Goal: Task Accomplishment & Management: Complete application form

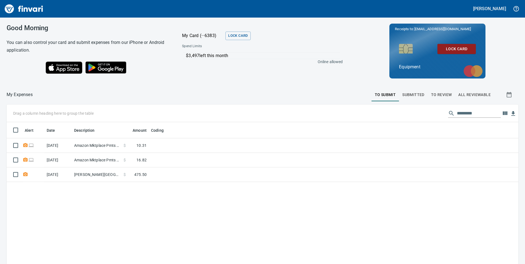
scroll to position [200, 504]
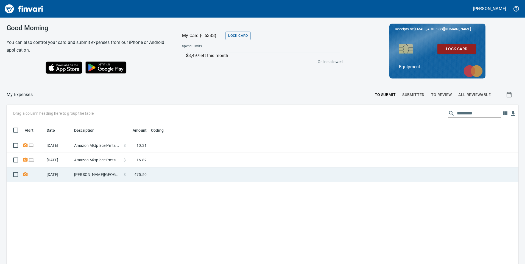
click at [103, 176] on td "[PERSON_NAME][GEOGRAPHIC_DATA] [GEOGRAPHIC_DATA]" at bounding box center [96, 175] width 49 height 15
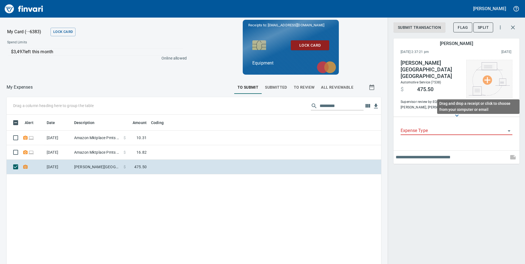
scroll to position [200, 367]
click at [486, 79] on img at bounding box center [489, 78] width 41 height 33
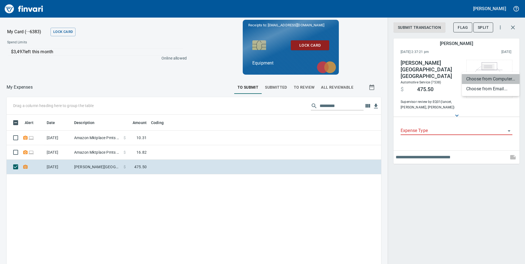
click at [482, 79] on li "Choose from Computer..." at bounding box center [491, 79] width 58 height 10
click at [510, 128] on icon "Open" at bounding box center [509, 131] width 7 height 7
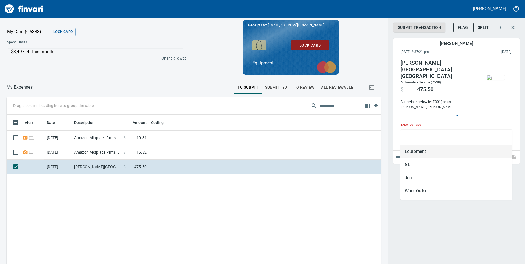
click at [479, 153] on li "Equipment" at bounding box center [457, 151] width 112 height 13
type input "*********"
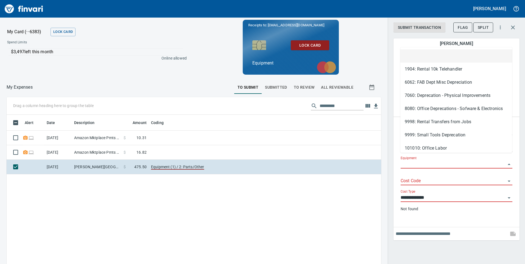
click at [430, 161] on input "Equipment" at bounding box center [453, 165] width 105 height 8
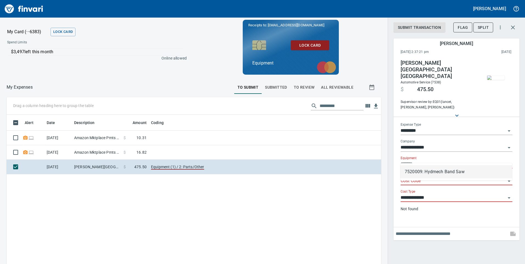
click at [445, 173] on li "7520009: Hydmech Band Saw" at bounding box center [457, 171] width 112 height 13
click at [510, 181] on icon "Open" at bounding box center [509, 181] width 3 height 1
type input "**********"
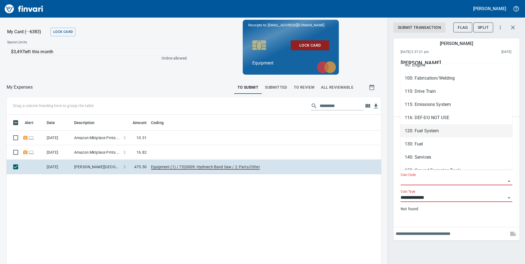
scroll to position [128, 0]
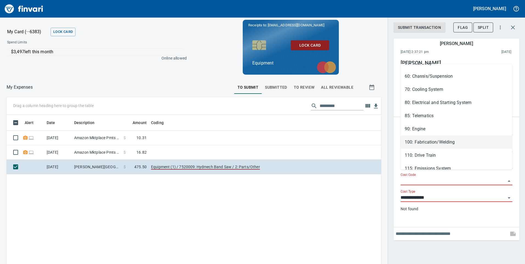
click at [458, 140] on li "100: Fabrication/Welding" at bounding box center [457, 142] width 112 height 13
type input "**********"
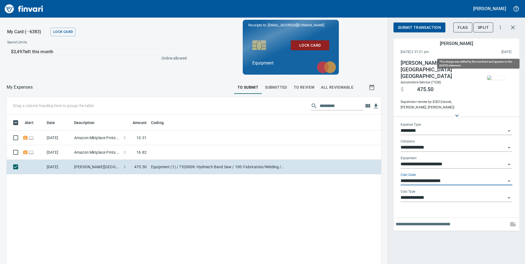
scroll to position [200, 367]
click at [425, 28] on span "Submit Transaction" at bounding box center [419, 27] width 43 height 7
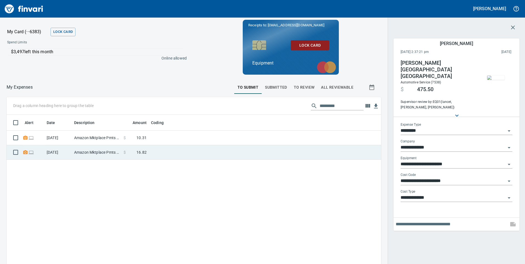
click at [74, 154] on td "Amazon Mktplace Pmts [DOMAIN_NAME][URL] WA" at bounding box center [96, 152] width 49 height 15
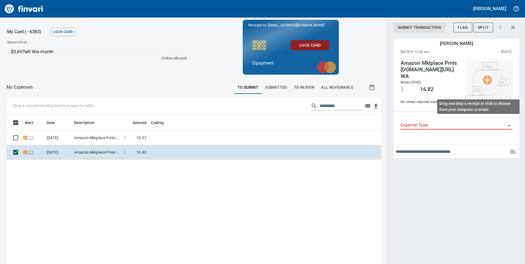
click at [495, 80] on img at bounding box center [489, 78] width 41 height 33
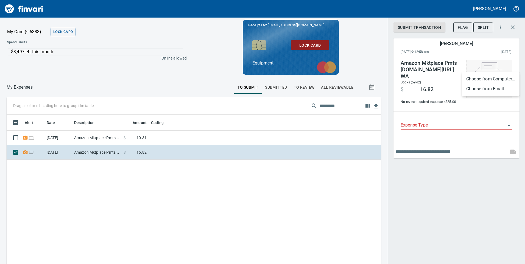
click at [495, 80] on li "Choose from Computer..." at bounding box center [491, 79] width 58 height 10
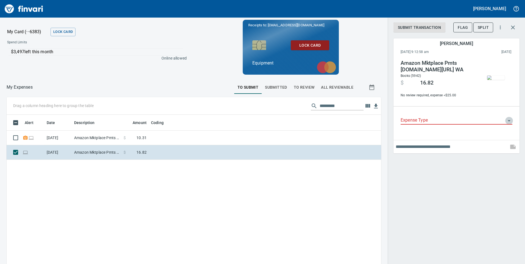
click at [507, 121] on icon "Open" at bounding box center [509, 121] width 7 height 7
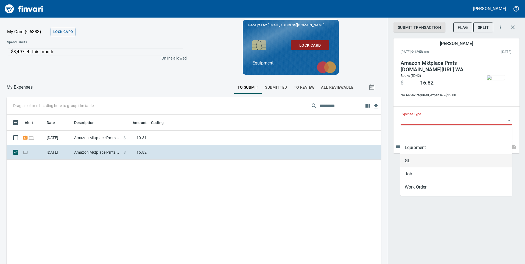
click at [440, 159] on li "GL" at bounding box center [457, 160] width 112 height 13
type input "**"
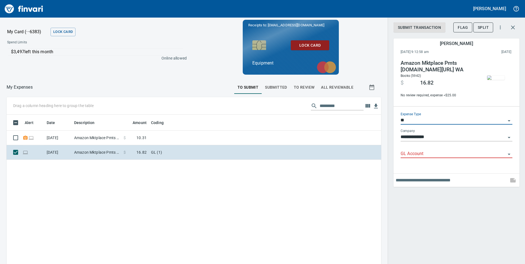
click at [439, 156] on input "GL Account" at bounding box center [453, 154] width 105 height 8
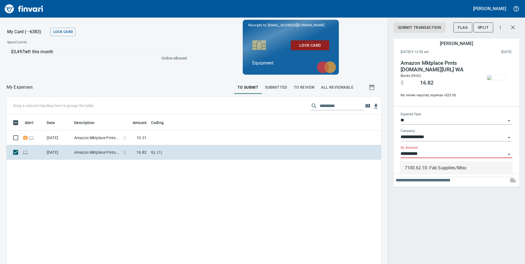
click at [461, 166] on li "7100.62.10: Fab Supplies/Misc" at bounding box center [457, 168] width 112 height 13
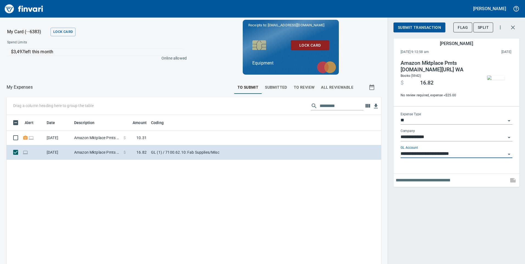
type input "**********"
click at [420, 28] on span "Submit Transaction" at bounding box center [419, 27] width 43 height 7
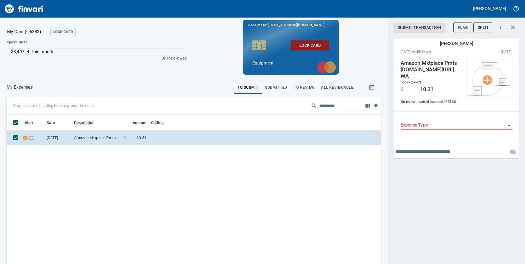
scroll to position [200, 367]
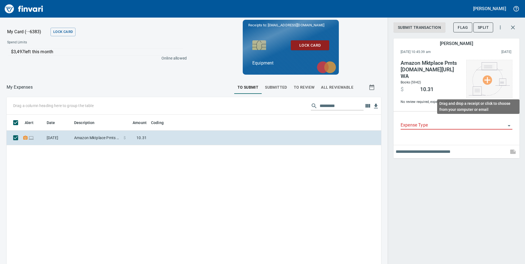
click at [487, 78] on img at bounding box center [489, 78] width 41 height 33
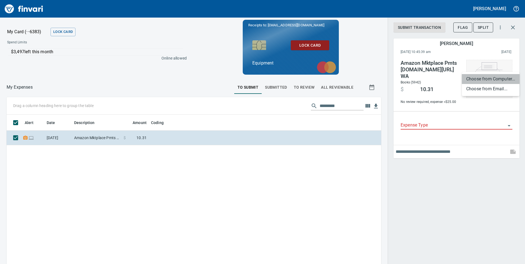
click at [487, 78] on li "Choose from Computer..." at bounding box center [491, 79] width 58 height 10
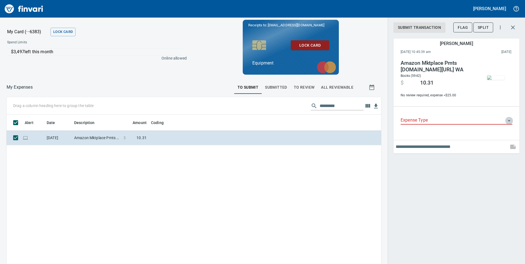
click at [509, 122] on icon "Open" at bounding box center [509, 121] width 7 height 7
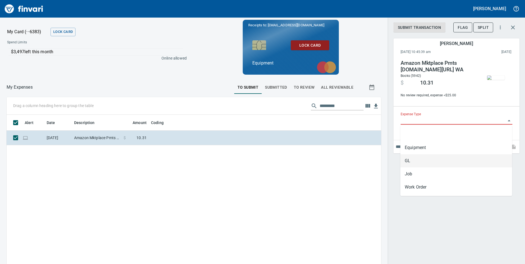
click at [420, 160] on li "GL" at bounding box center [457, 160] width 112 height 13
type input "**"
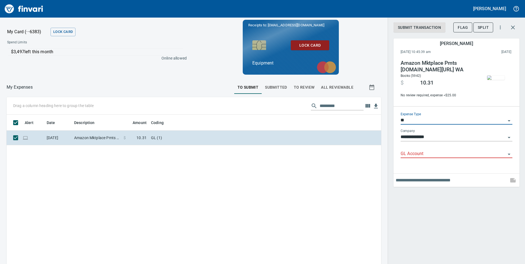
click at [419, 154] on input "GL Account" at bounding box center [453, 154] width 105 height 8
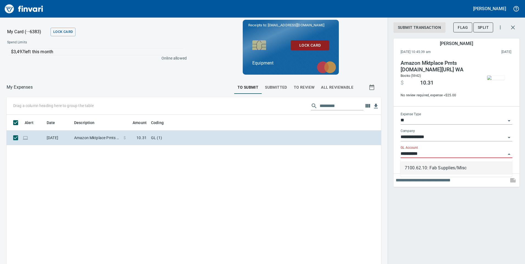
click at [460, 166] on li "7100.62.10: Fab Supplies/Misc" at bounding box center [457, 168] width 112 height 13
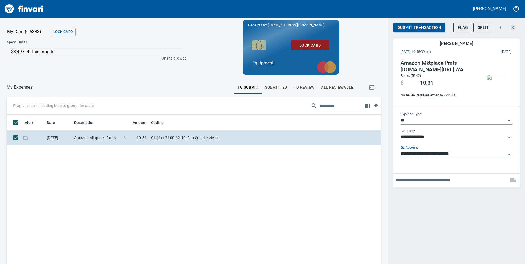
type input "**********"
click at [416, 27] on span "Submit Transaction" at bounding box center [419, 27] width 43 height 7
